Goal: Transaction & Acquisition: Purchase product/service

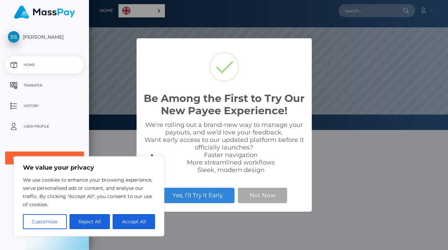
scroll to position [130, 359]
click at [255, 199] on button "Not Now" at bounding box center [262, 195] width 49 height 15
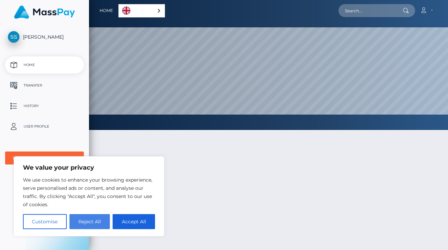
click at [100, 223] on button "Reject All" at bounding box center [90, 221] width 41 height 15
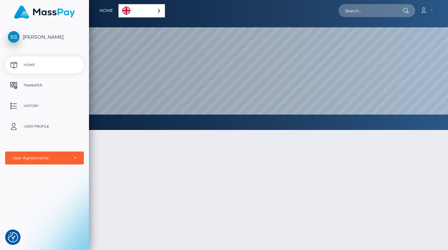
click at [49, 83] on p "Transfer" at bounding box center [44, 85] width 73 height 10
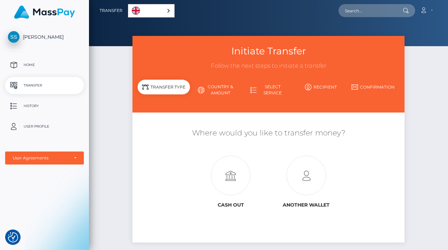
click at [216, 91] on link "Country & Amount" at bounding box center [216, 90] width 52 height 18
click at [222, 93] on link "Country & Amount" at bounding box center [216, 90] width 52 height 18
click at [257, 90] on link "Select Service" at bounding box center [268, 90] width 52 height 18
click at [210, 87] on link "Country & Amount" at bounding box center [216, 90] width 52 height 18
click at [43, 112] on link "History" at bounding box center [44, 106] width 79 height 17
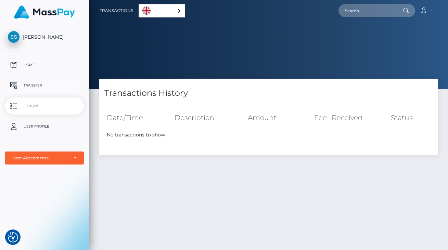
click at [36, 87] on p "Transfer" at bounding box center [44, 85] width 73 height 10
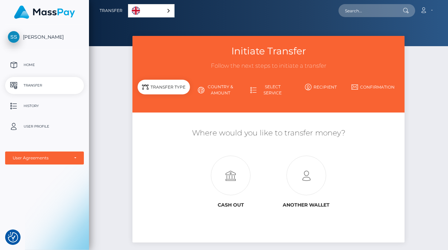
click at [220, 92] on link "Country & Amount" at bounding box center [216, 90] width 52 height 18
click at [261, 94] on link "Select Service" at bounding box center [268, 90] width 52 height 18
click at [158, 89] on div "Transfer Type" at bounding box center [164, 87] width 52 height 15
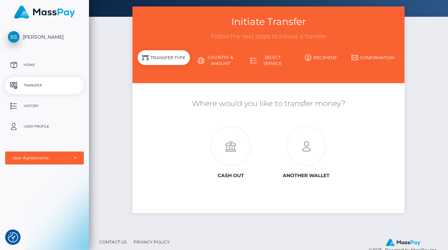
scroll to position [30, 0]
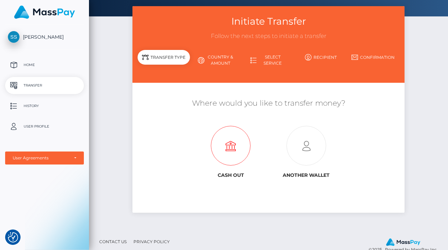
click at [232, 140] on icon at bounding box center [231, 146] width 76 height 40
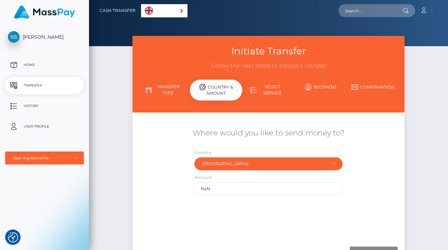
click at [167, 86] on link "Transfer Type" at bounding box center [164, 90] width 52 height 18
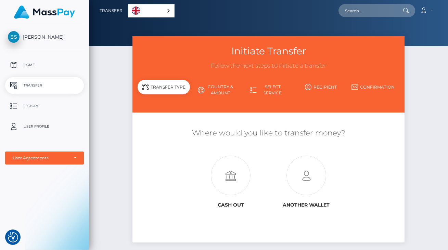
scroll to position [42, 0]
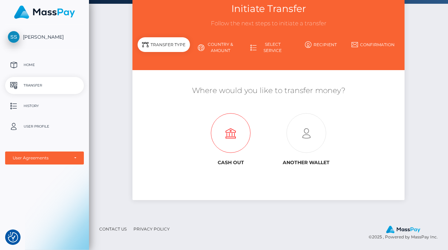
click at [247, 139] on icon at bounding box center [231, 134] width 76 height 40
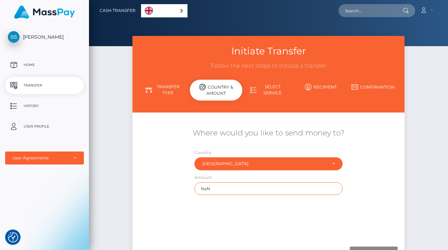
click at [223, 189] on input "NaN" at bounding box center [268, 188] width 148 height 13
type input "N"
click at [226, 188] on input "text" at bounding box center [268, 188] width 148 height 13
click at [239, 123] on div "Where would you like to send money to? Country Abkhazia Afghanistan Albania Alg…" at bounding box center [269, 179] width 262 height 122
click at [262, 79] on div "Initiate Transfer Follow the next steps to initiate a transfer Transfer Type Co…" at bounding box center [269, 74] width 272 height 77
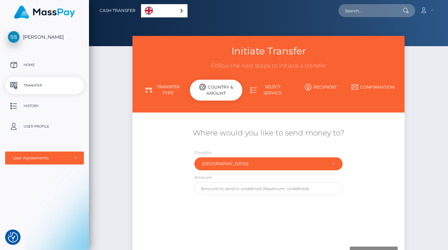
click at [265, 93] on link "Select Service" at bounding box center [268, 90] width 52 height 18
click at [244, 196] on div "Amount" at bounding box center [268, 186] width 159 height 25
click at [242, 190] on input "text" at bounding box center [268, 188] width 148 height 13
click at [173, 85] on link "Transfer Type" at bounding box center [164, 90] width 52 height 18
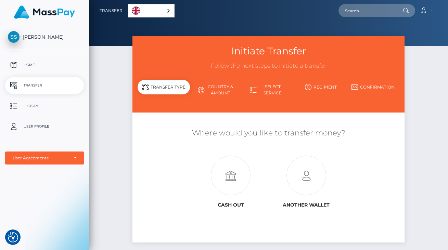
click at [214, 92] on link "Country & Amount" at bounding box center [216, 90] width 52 height 18
click at [234, 191] on icon at bounding box center [231, 176] width 76 height 40
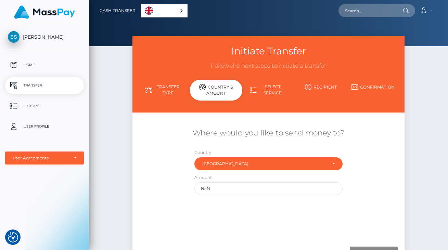
click at [269, 90] on link "Select Service" at bounding box center [268, 90] width 52 height 18
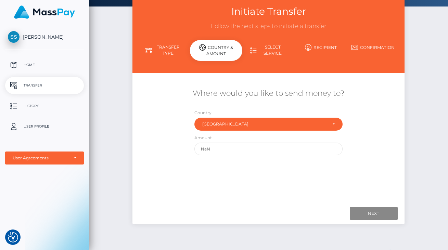
scroll to position [64, 0]
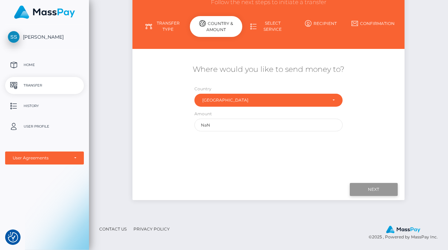
click at [376, 187] on input "Next" at bounding box center [374, 189] width 48 height 13
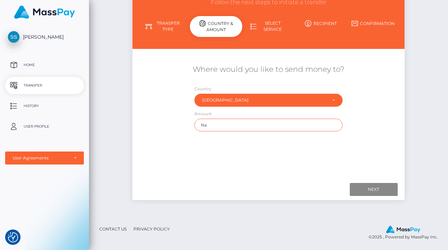
type input "N"
click at [247, 128] on input "text" at bounding box center [268, 125] width 148 height 13
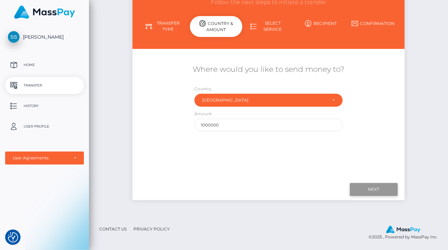
click at [382, 191] on input "Next" at bounding box center [374, 189] width 48 height 13
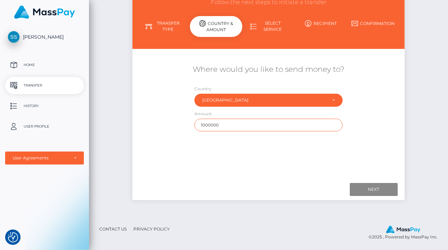
click at [230, 127] on input "1000000" at bounding box center [268, 125] width 148 height 13
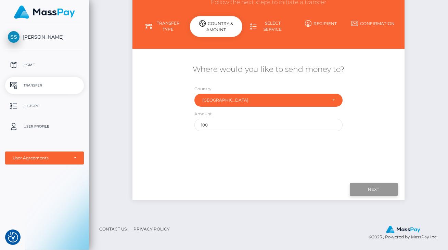
click at [363, 191] on input "Next" at bounding box center [374, 189] width 48 height 13
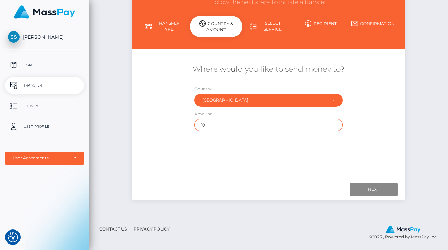
type input "1"
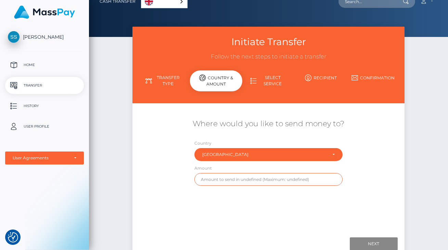
scroll to position [0, 0]
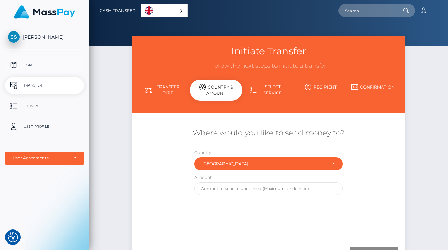
click at [39, 69] on p "Home" at bounding box center [44, 65] width 73 height 10
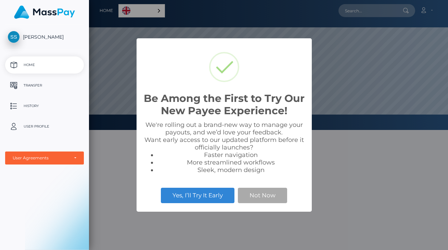
scroll to position [130, 359]
click at [256, 198] on button "Not Now" at bounding box center [262, 195] width 49 height 15
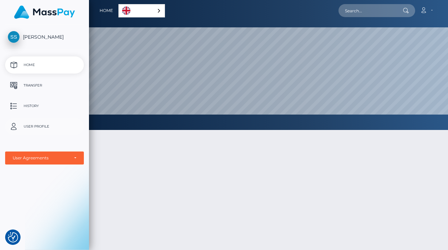
click at [33, 127] on p "User Profile" at bounding box center [44, 127] width 73 height 10
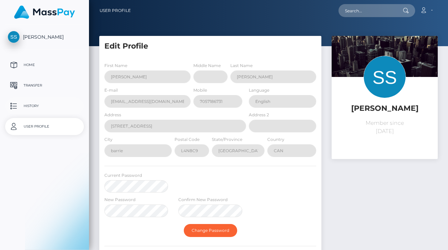
select select
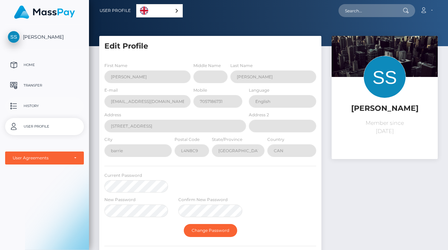
click at [34, 105] on p "History" at bounding box center [44, 106] width 73 height 10
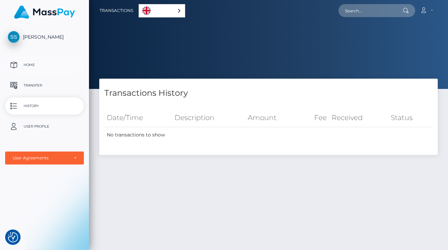
click at [36, 70] on p "Home" at bounding box center [44, 65] width 73 height 10
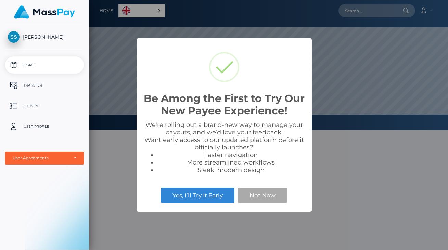
scroll to position [130, 359]
click at [273, 197] on button "Not Now" at bounding box center [262, 195] width 49 height 15
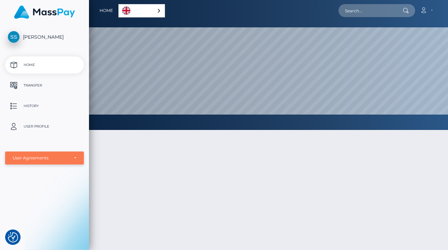
click at [62, 155] on div "User Agreements" at bounding box center [44, 158] width 79 height 13
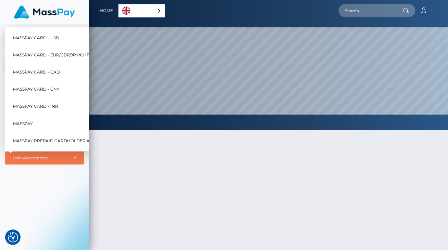
click at [54, 70] on span "MassPay Card - CAD" at bounding box center [36, 72] width 47 height 9
select select "3"
